Goal: Navigation & Orientation: Find specific page/section

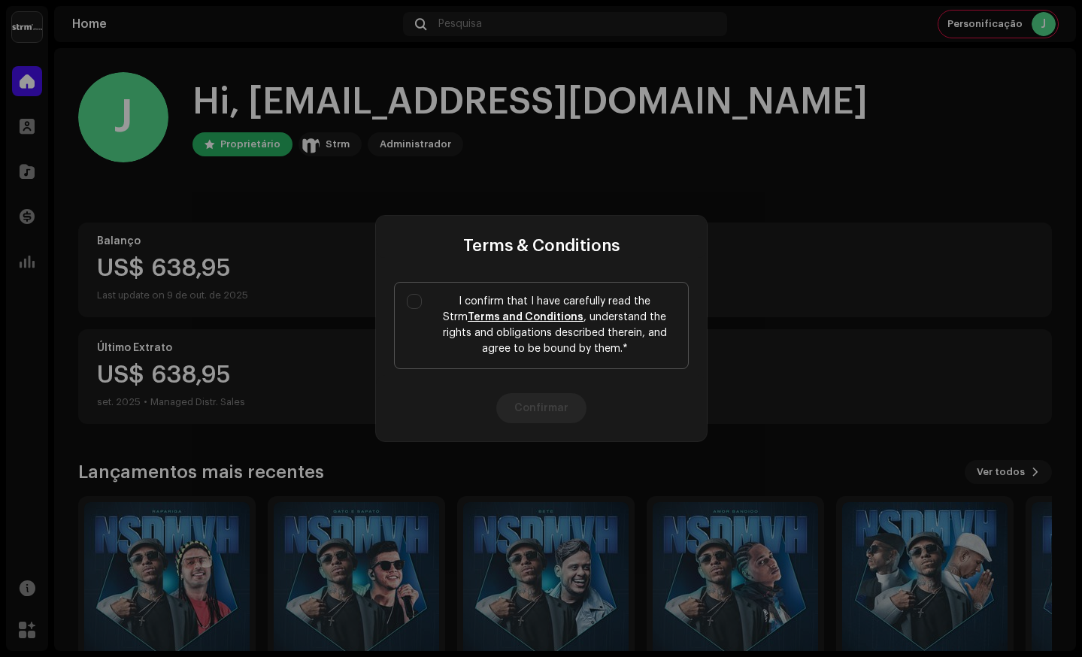
click at [412, 293] on label "I confirm that I have carefully read the Strm Terms and Conditions , understand…" at bounding box center [541, 325] width 295 height 87
click at [412, 294] on input "I confirm that I have carefully read the Strm Terms and Conditions , understand…" at bounding box center [414, 301] width 15 height 15
checkbox input "true"
click at [539, 405] on button "Confirmar" at bounding box center [541, 408] width 90 height 30
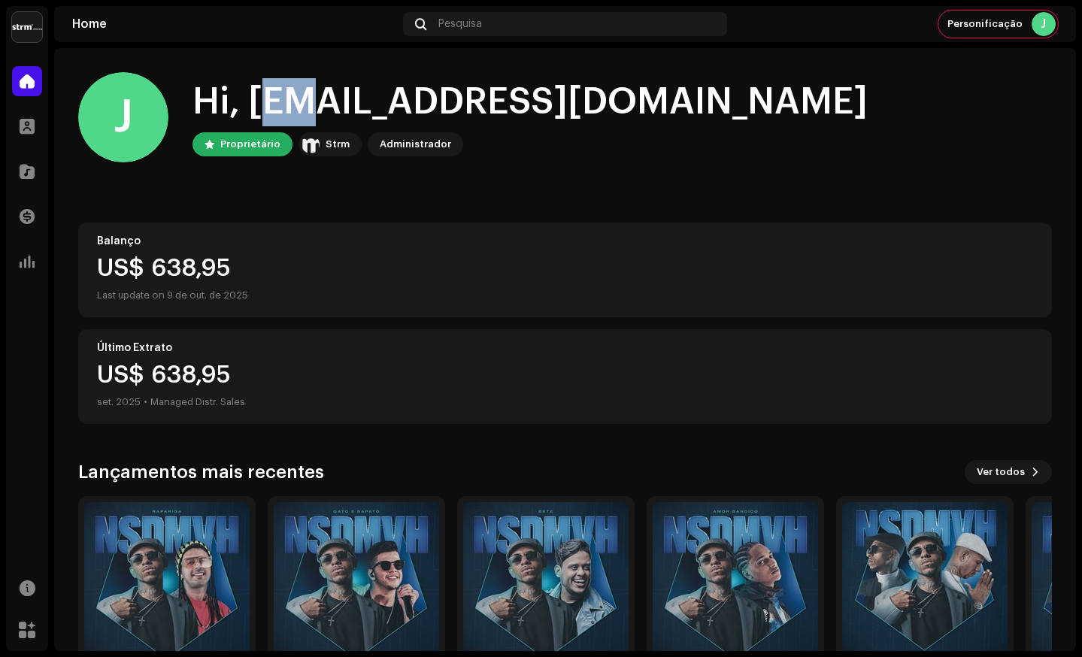
drag, startPoint x: 248, startPoint y: 106, endPoint x: 426, endPoint y: 104, distance: 178.3
click at [292, 103] on div "Hi, [EMAIL_ADDRESS][DOMAIN_NAME]" at bounding box center [530, 102] width 675 height 48
drag, startPoint x: 628, startPoint y: 105, endPoint x: 612, endPoint y: 102, distance: 16.1
click at [612, 102] on div "Hi, [EMAIL_ADDRESS][DOMAIN_NAME]" at bounding box center [530, 102] width 675 height 48
click at [260, 109] on div "Hi, [EMAIL_ADDRESS][DOMAIN_NAME]" at bounding box center [530, 102] width 675 height 48
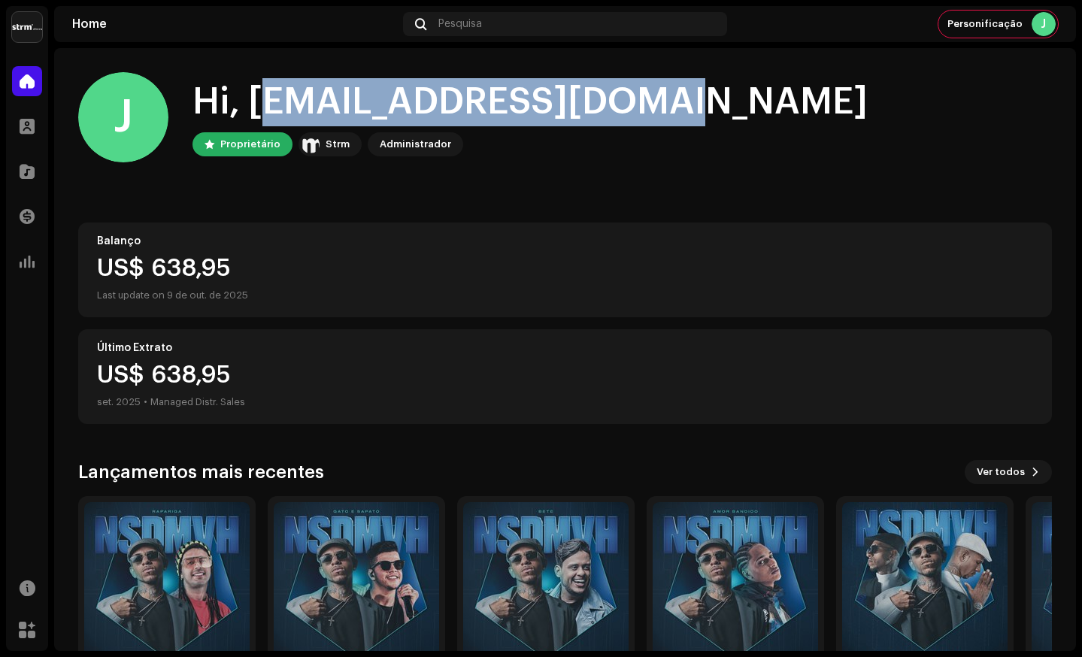
drag, startPoint x: 276, startPoint y: 97, endPoint x: 630, endPoint y: 94, distance: 354.3
click at [630, 94] on div "Hi, [EMAIL_ADDRESS][DOMAIN_NAME]" at bounding box center [530, 102] width 675 height 48
copy div "[EMAIL_ADDRESS][DOMAIN_NAME]"
